Goal: Check status: Check status

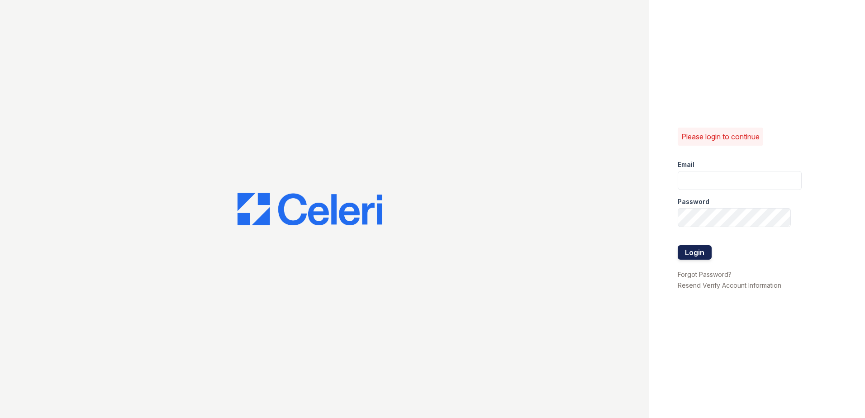
type input "lobrien@trinity-pm.com"
click at [698, 251] on button "Login" at bounding box center [695, 252] width 34 height 14
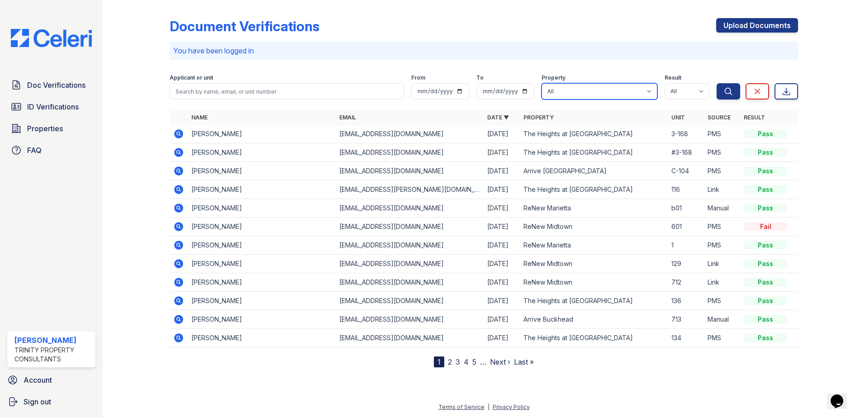
click at [576, 92] on select "All Arrive Buckhead Arrive Key West Arrive Roswell Arrive Vinings ReNew Chastai…" at bounding box center [600, 91] width 116 height 16
select select "5048"
click at [542, 83] on select "All Arrive Buckhead Arrive [GEOGRAPHIC_DATA] Arrive Roswell Arrive Vinings ReNe…" at bounding box center [600, 91] width 116 height 16
click at [724, 88] on button "Search" at bounding box center [729, 91] width 24 height 16
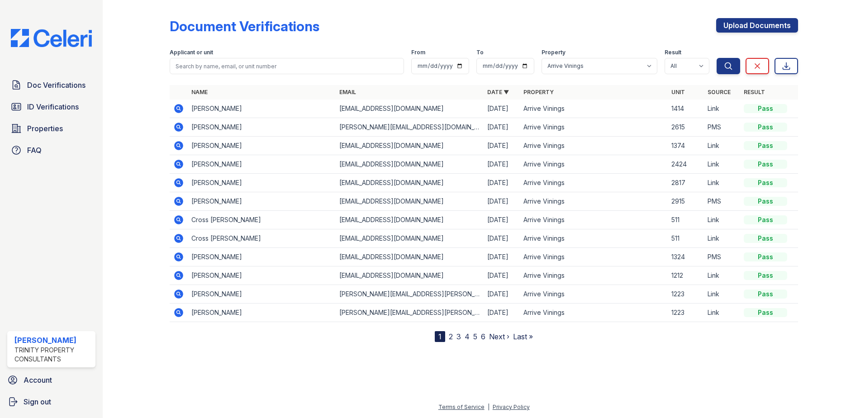
click at [452, 336] on link "2" at bounding box center [451, 336] width 4 height 9
click at [483, 336] on link "3" at bounding box center [482, 336] width 5 height 9
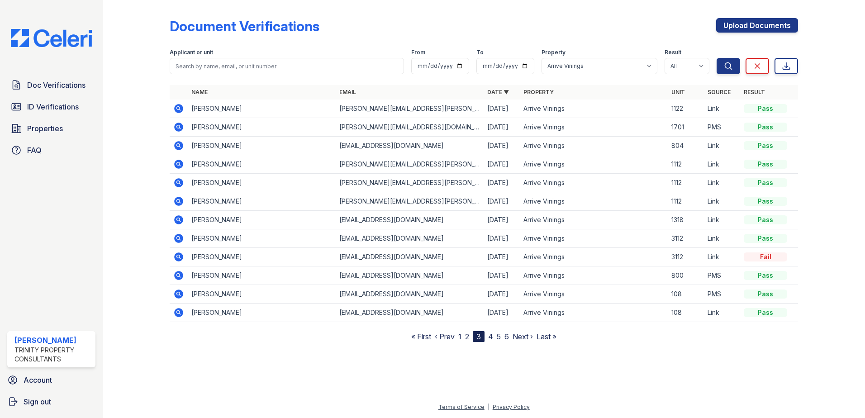
click at [469, 336] on link "2" at bounding box center [467, 336] width 4 height 9
click at [181, 221] on icon at bounding box center [178, 219] width 9 height 9
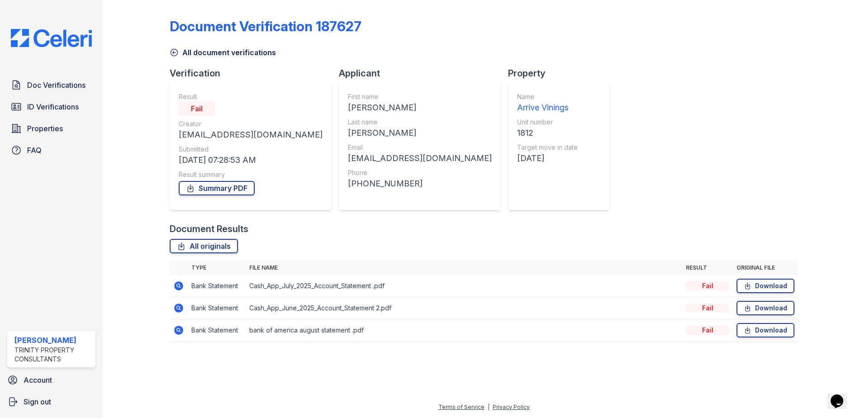
click at [181, 286] on icon at bounding box center [178, 286] width 9 height 9
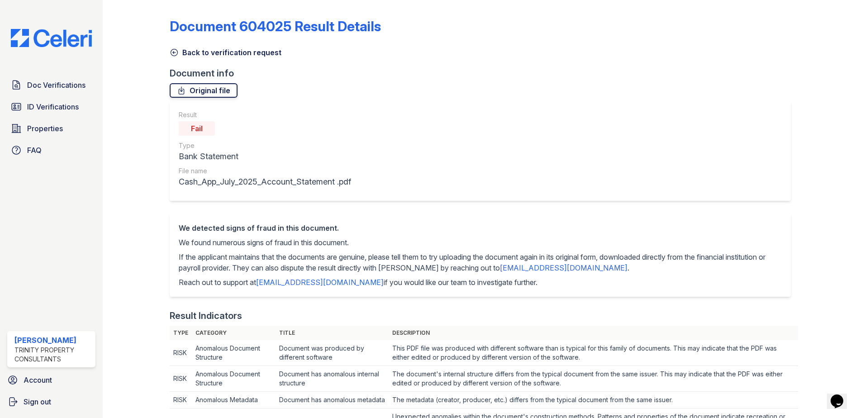
click at [219, 91] on link "Original file" at bounding box center [204, 90] width 68 height 14
click at [176, 51] on icon at bounding box center [174, 52] width 9 height 9
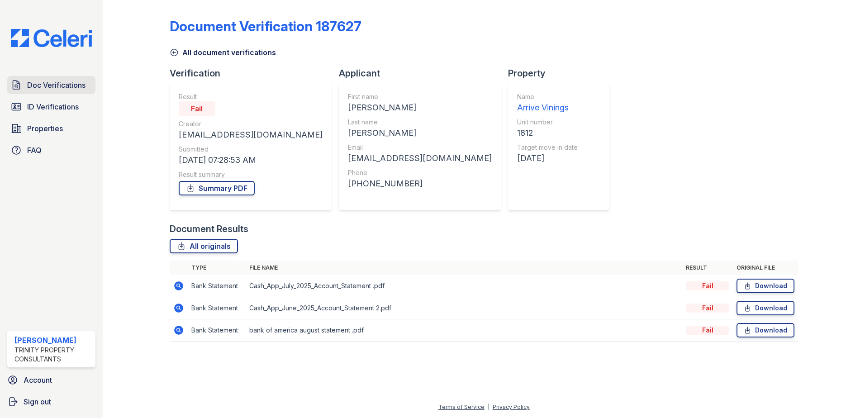
click at [50, 84] on span "Doc Verifications" at bounding box center [56, 85] width 58 height 11
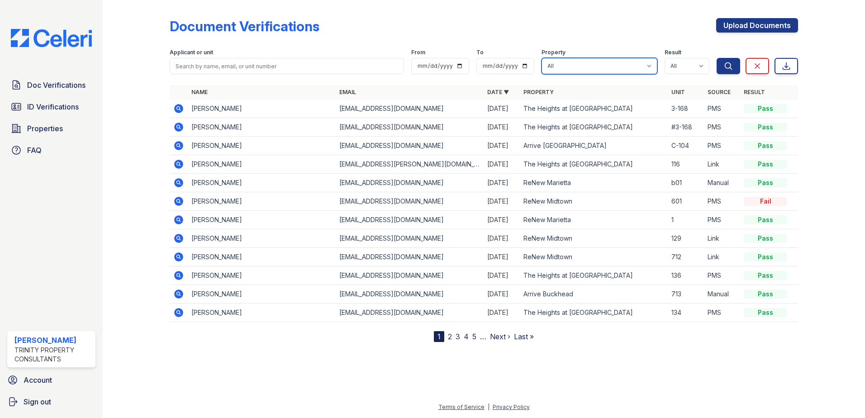
click at [596, 65] on select "All Arrive Buckhead Arrive Key West Arrive Roswell Arrive Vinings ReNew Chastai…" at bounding box center [600, 66] width 116 height 16
select select "179"
click at [542, 58] on select "All Arrive Buckhead Arrive Key West Arrive Roswell Arrive Vinings ReNew Chastai…" at bounding box center [600, 66] width 116 height 16
click at [729, 64] on icon "submit" at bounding box center [728, 66] width 9 height 9
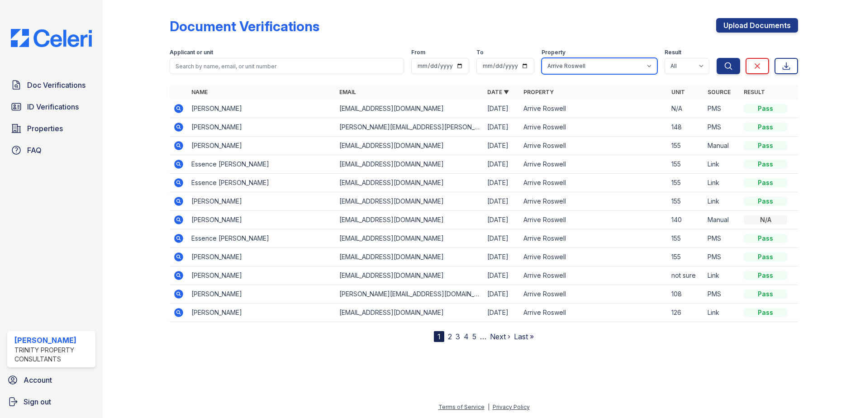
click at [609, 67] on select "All Arrive Buckhead Arrive Key West Arrive Roswell Arrive Vinings ReNew Chastai…" at bounding box center [600, 66] width 116 height 16
select select "5048"
click at [542, 58] on select "All Arrive Buckhead Arrive Key West Arrive Roswell Arrive Vinings ReNew Chastai…" at bounding box center [600, 66] width 116 height 16
click at [733, 62] on icon "submit" at bounding box center [728, 66] width 9 height 9
click at [182, 182] on icon at bounding box center [178, 182] width 9 height 9
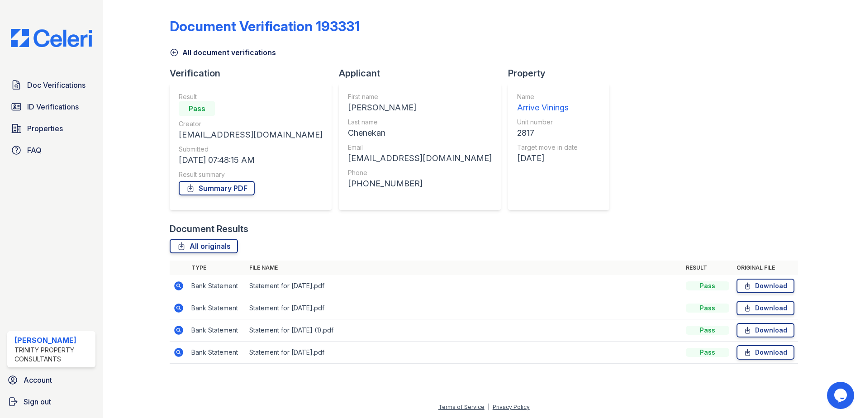
click at [180, 287] on icon at bounding box center [178, 286] width 9 height 9
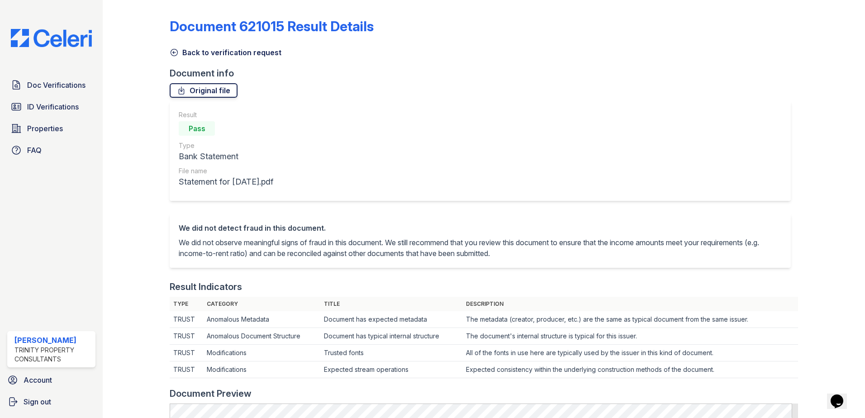
click at [208, 90] on link "Original file" at bounding box center [204, 90] width 68 height 14
